Goal: Task Accomplishment & Management: Manage account settings

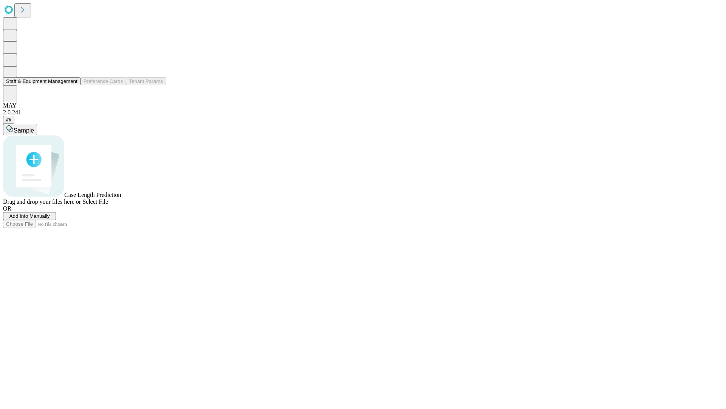
click at [72, 85] on button "Staff & Equipment Management" at bounding box center [42, 81] width 78 height 8
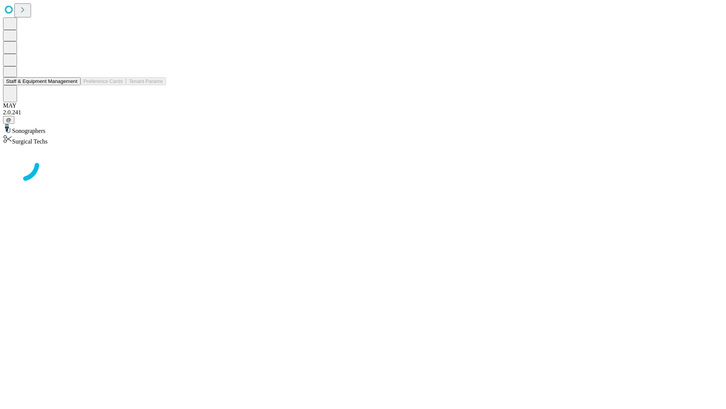
click at [72, 85] on button "Staff & Equipment Management" at bounding box center [42, 81] width 78 height 8
